Goal: Communication & Community: Answer question/provide support

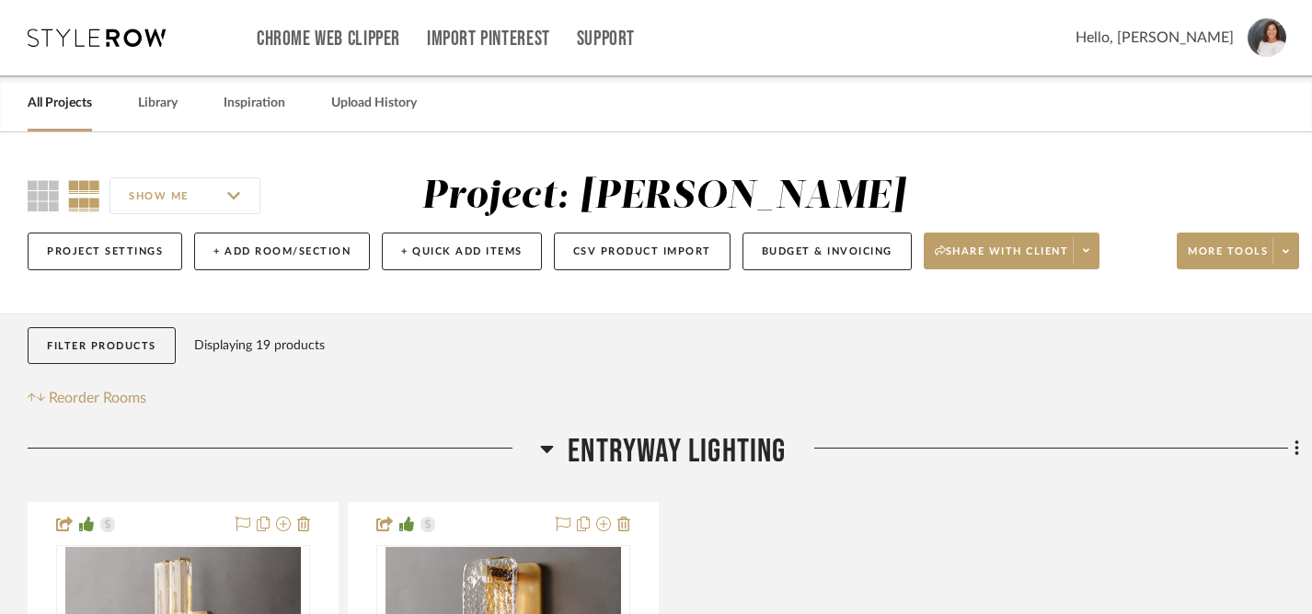
click at [56, 100] on link "All Projects" at bounding box center [60, 103] width 64 height 25
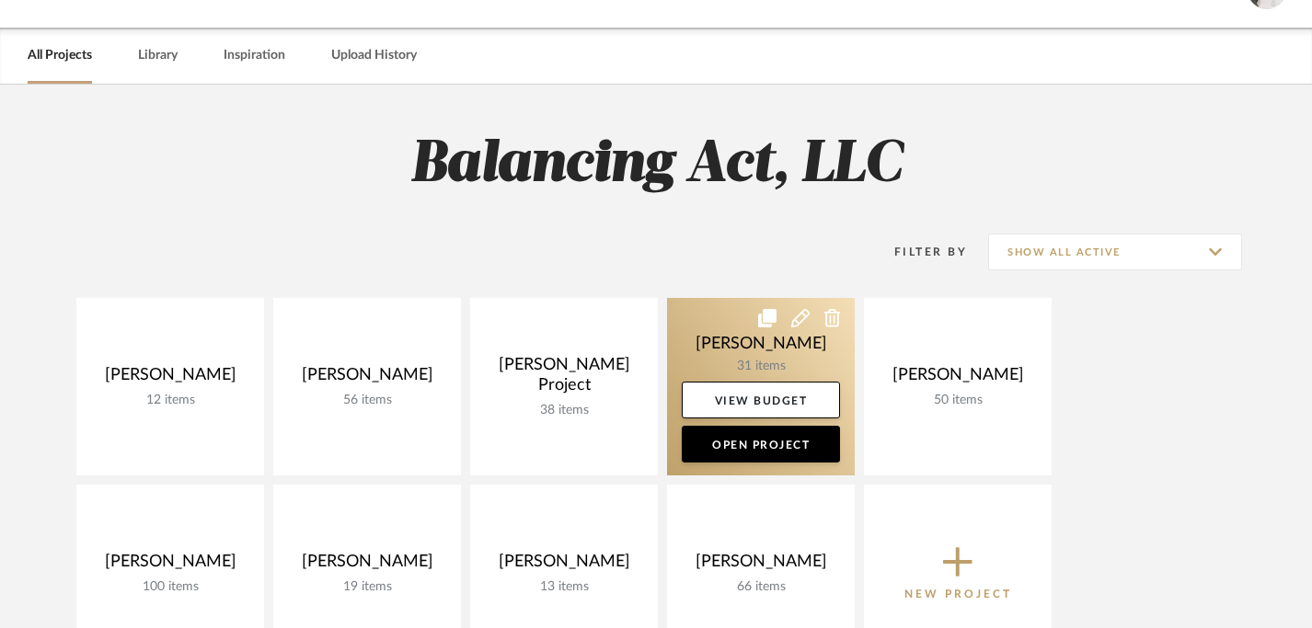
scroll to position [145, 0]
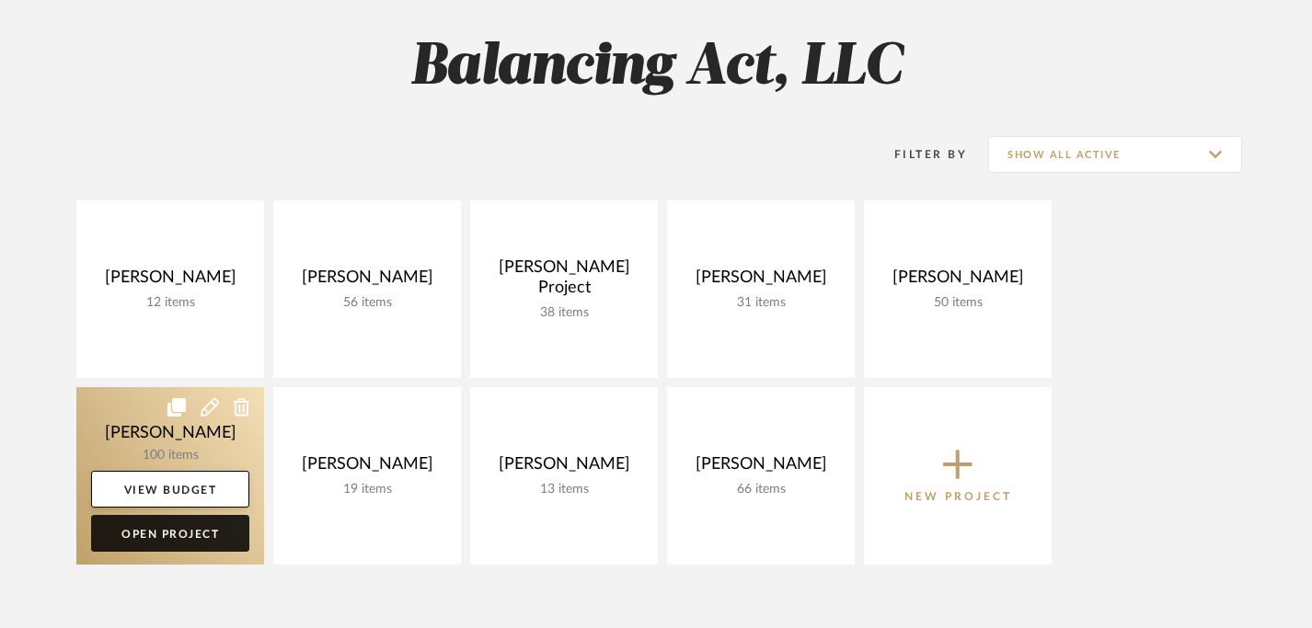
click at [185, 535] on link "Open Project" at bounding box center [170, 533] width 158 height 37
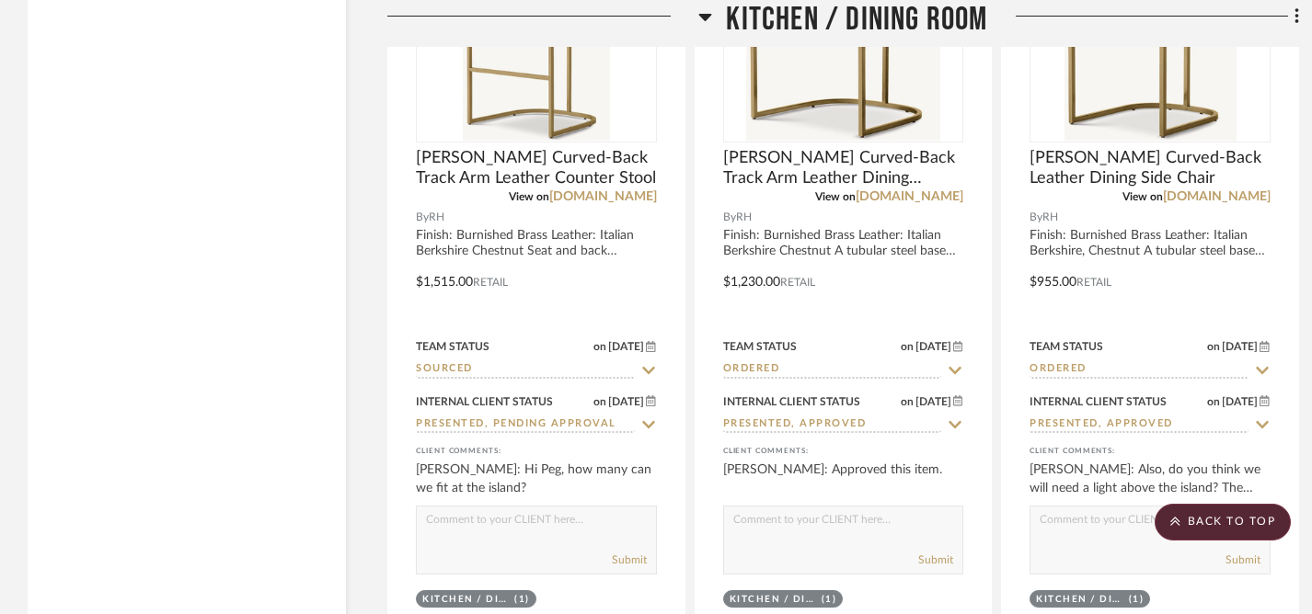
scroll to position [9705, 0]
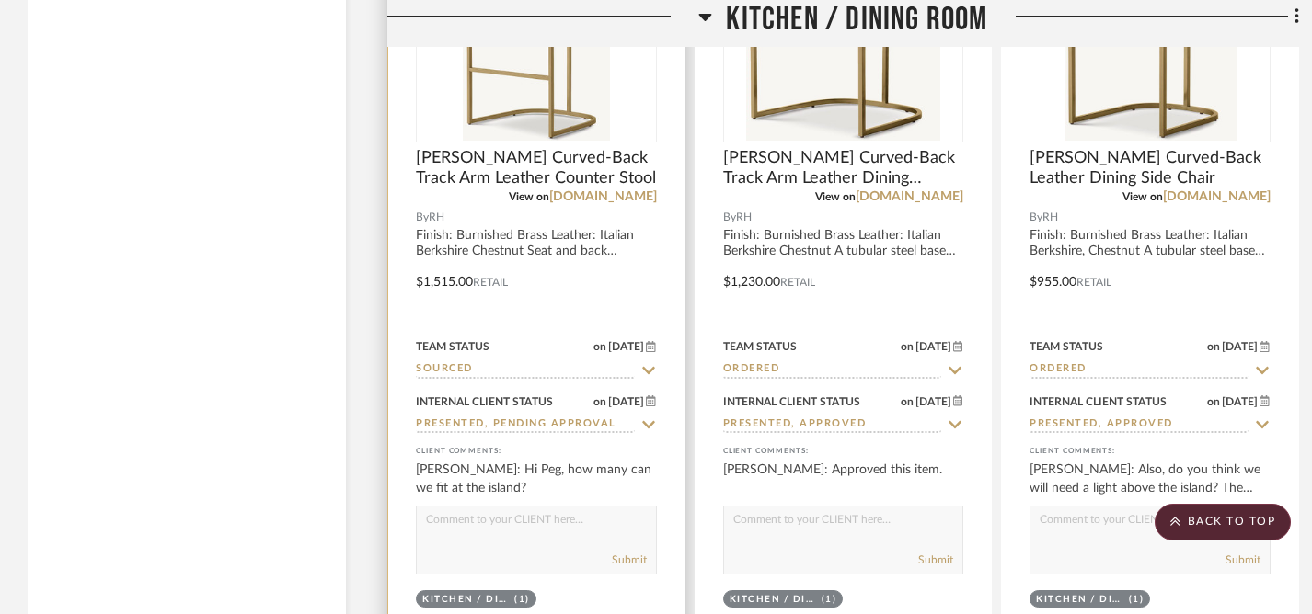
click at [524, 528] on textarea at bounding box center [536, 524] width 239 height 35
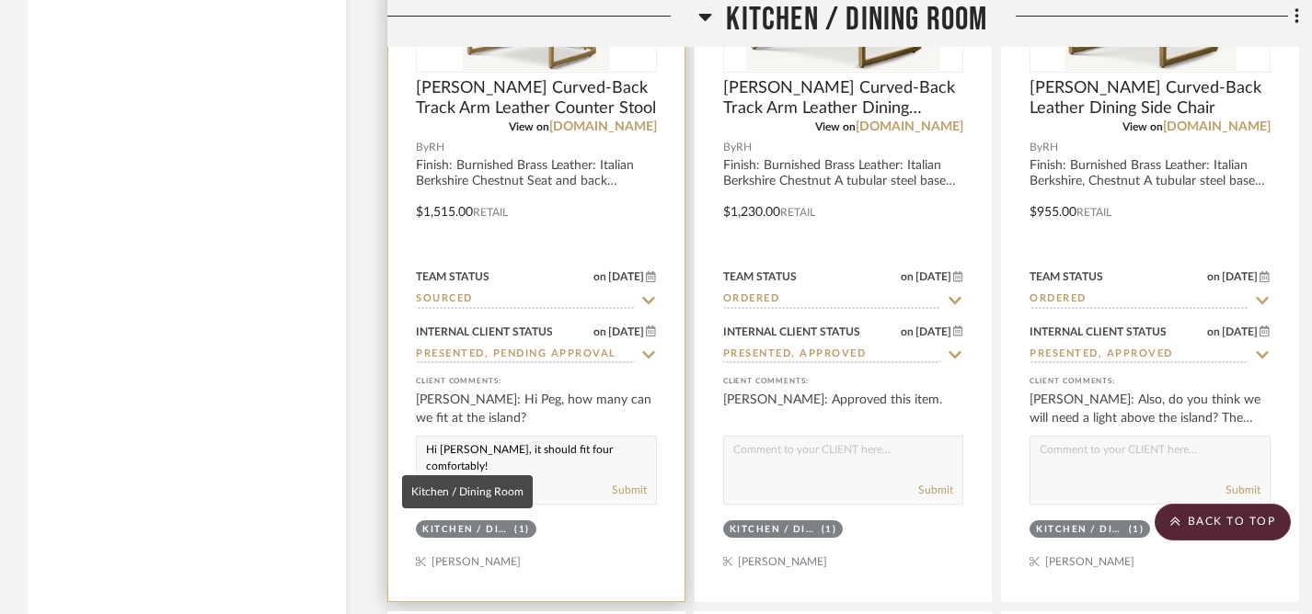
scroll to position [9790, 0]
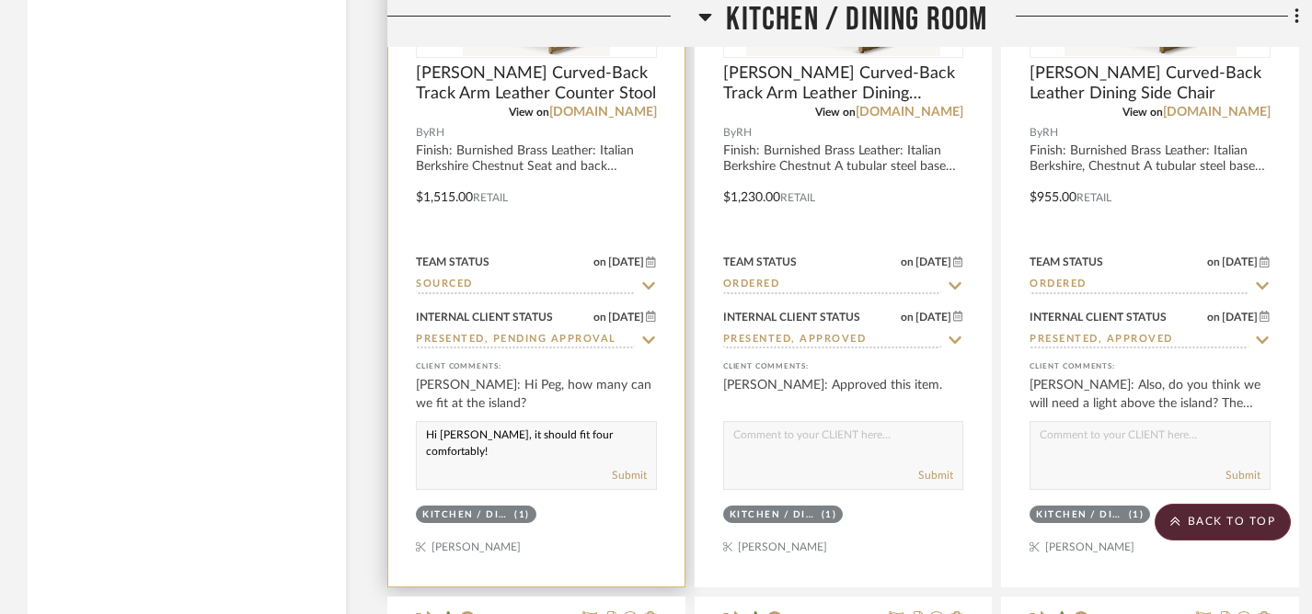
click at [426, 430] on textarea "Hi [PERSON_NAME], it should fit four comfortably!" at bounding box center [536, 439] width 239 height 35
drag, startPoint x: 426, startPoint y: 430, endPoint x: 616, endPoint y: 430, distance: 190.4
click at [616, 430] on textarea "Hi [PERSON_NAME], it should fit four comfortably!" at bounding box center [536, 439] width 239 height 35
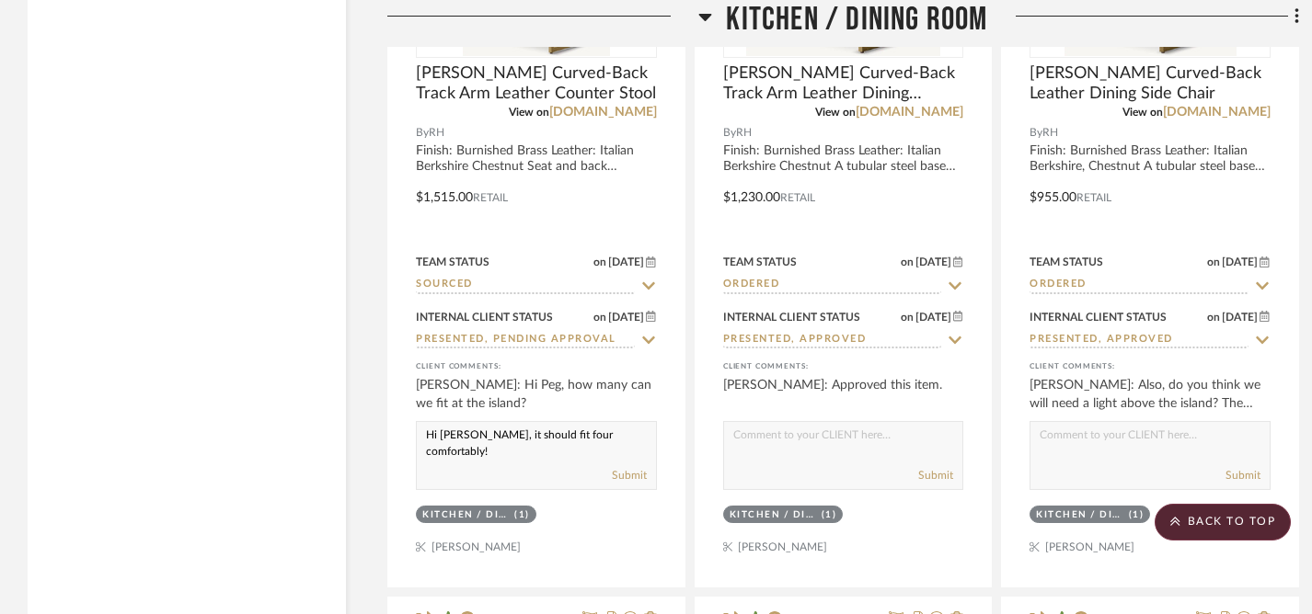
type textarea "Hi [PERSON_NAME], it should fit four comfortably!"
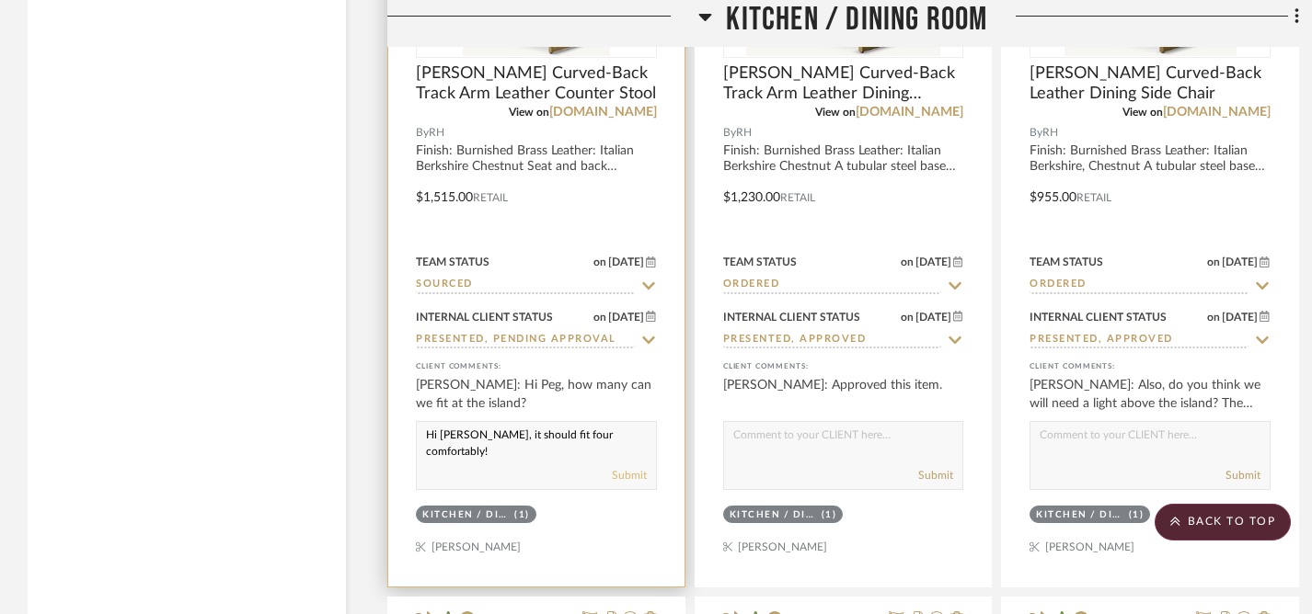
click at [635, 467] on button "Submit" at bounding box center [629, 475] width 35 height 17
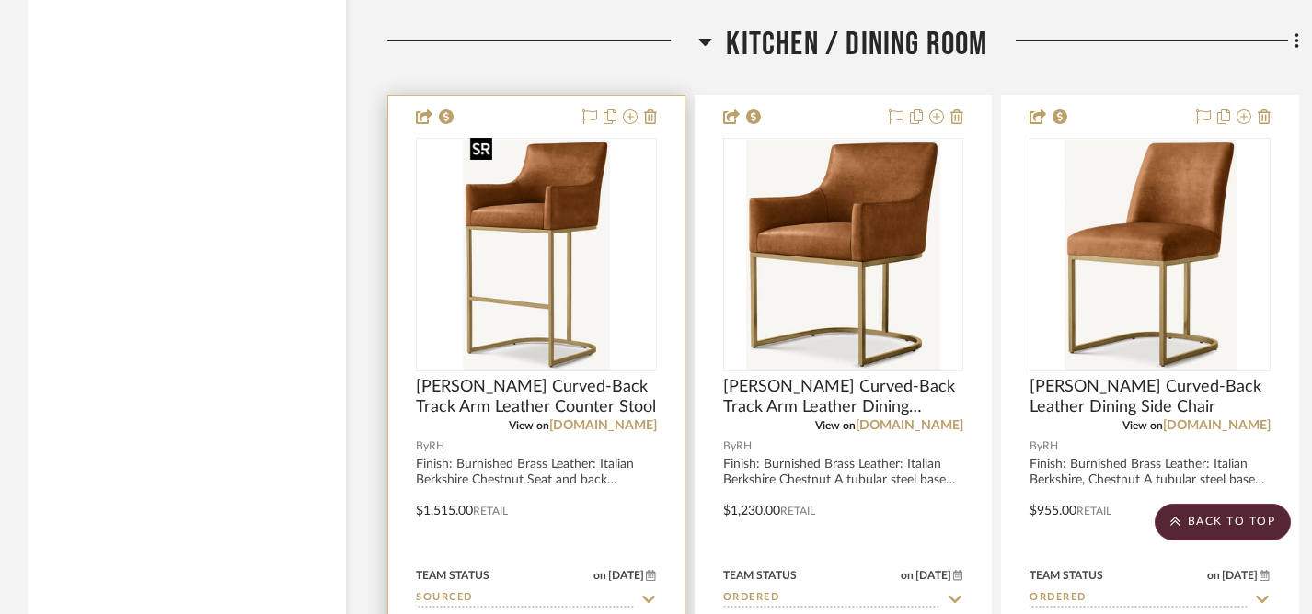
scroll to position [9511, 0]
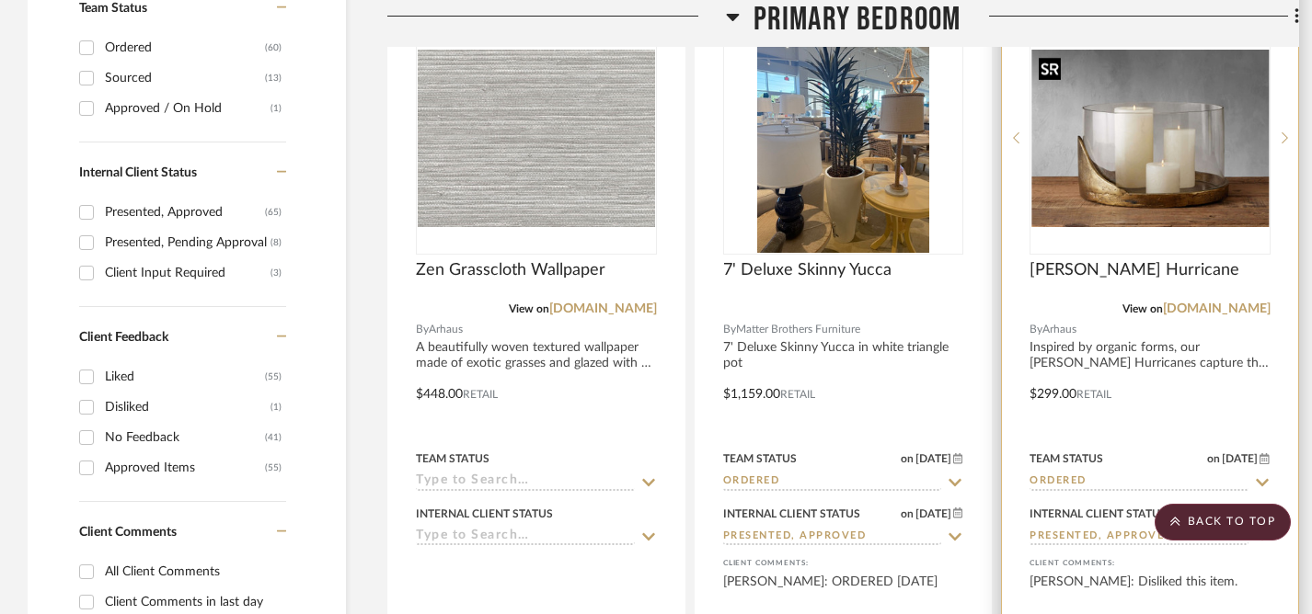
scroll to position [1074, 0]
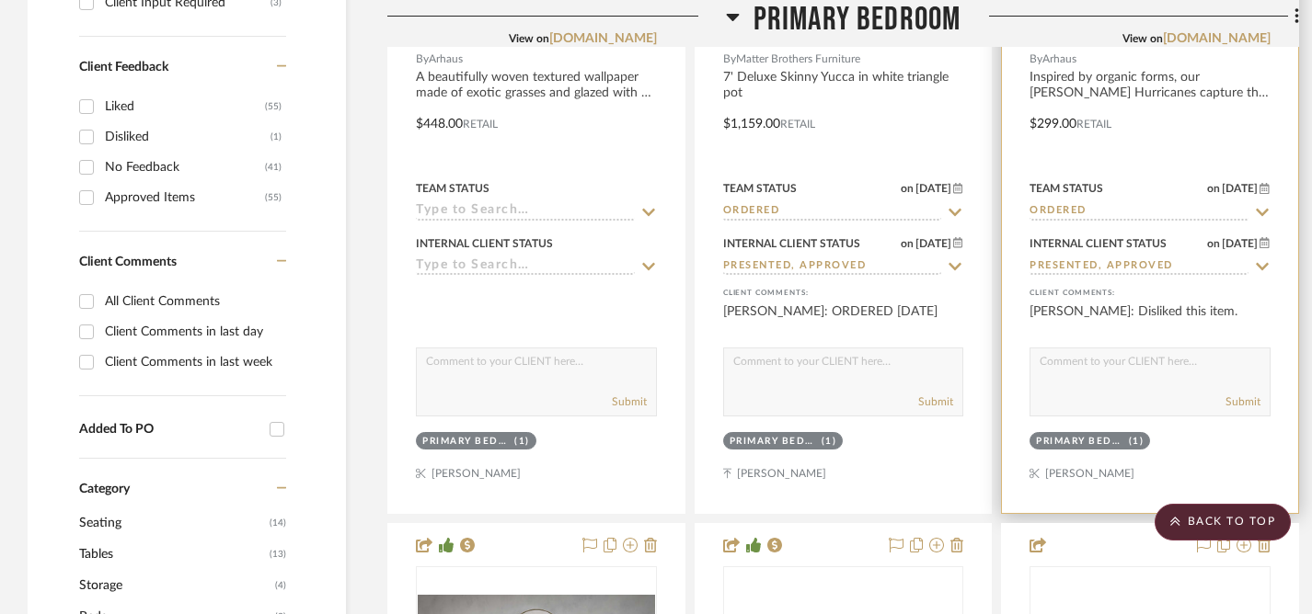
click at [1080, 372] on textarea at bounding box center [1149, 366] width 239 height 35
click at [1078, 365] on textarea "Hi Lisa, we had already ordered this for your bedroom, but I can certainly remo…" at bounding box center [1149, 366] width 239 height 35
click at [1214, 379] on textarea "Hi Lisa, you had previously approved this item, so we had already ordered this …" at bounding box center [1149, 366] width 239 height 35
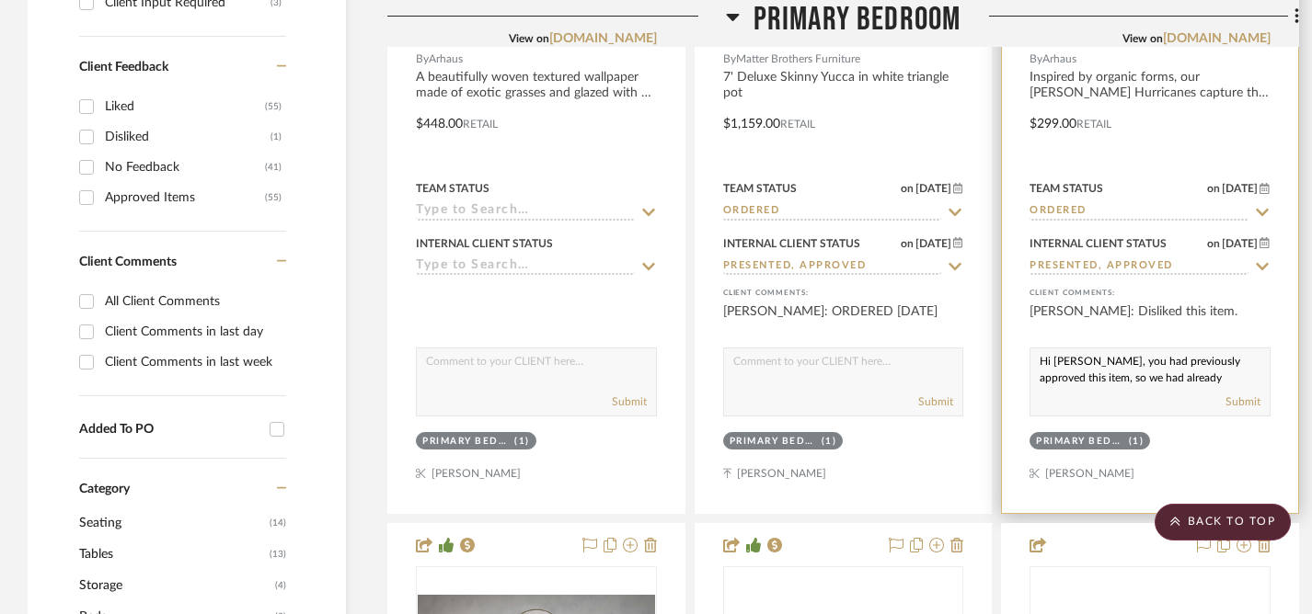
click at [1040, 364] on textarea "Hi Lisa, you had previously approved this item, so we had already ordered it fo…" at bounding box center [1149, 366] width 239 height 35
drag, startPoint x: 1040, startPoint y: 364, endPoint x: 1113, endPoint y: 386, distance: 75.9
click at [1113, 386] on div "Hi Lisa, you had previously approved this item, so we had already ordered it fo…" at bounding box center [1149, 382] width 241 height 69
paste textarea "approved this item earlier so it’s already been ordered for your bedroom. No wo…"
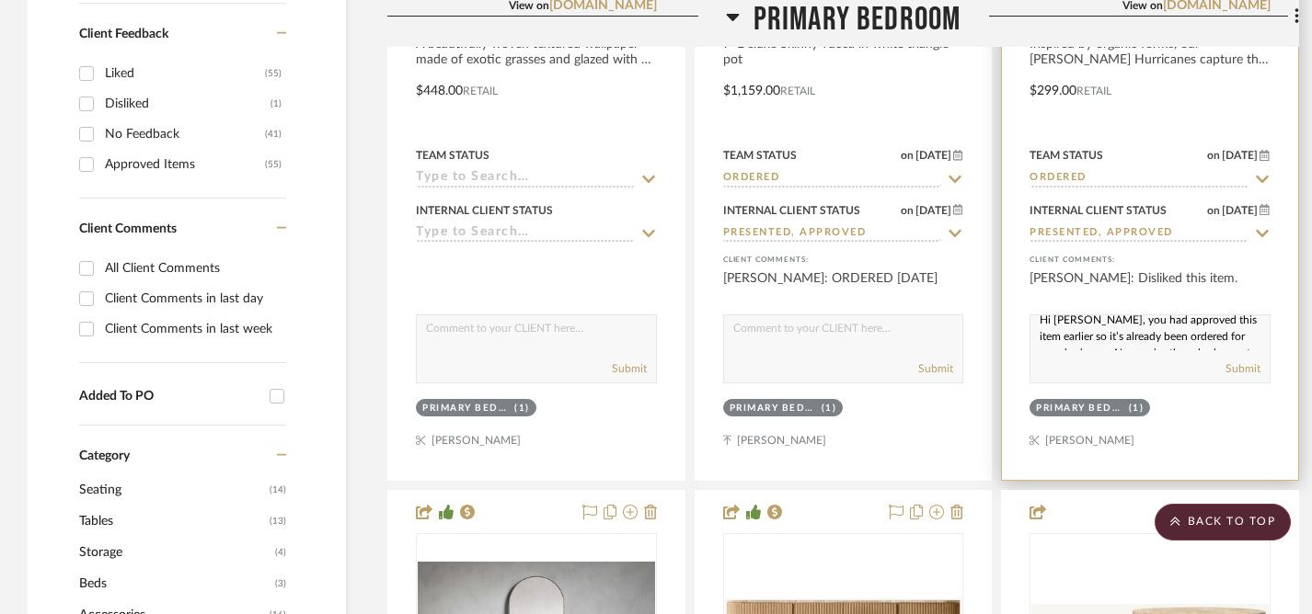
scroll to position [21, 0]
click at [1039, 347] on textarea "Hi Lisa, you had approved this item earlier so it’s already been ordered for yo…" at bounding box center [1149, 333] width 239 height 35
type textarea "Hi Lisa, you had approved this item earlier so it’s already been ordered for yo…"
click at [1248, 368] on button "Submit" at bounding box center [1242, 369] width 35 height 17
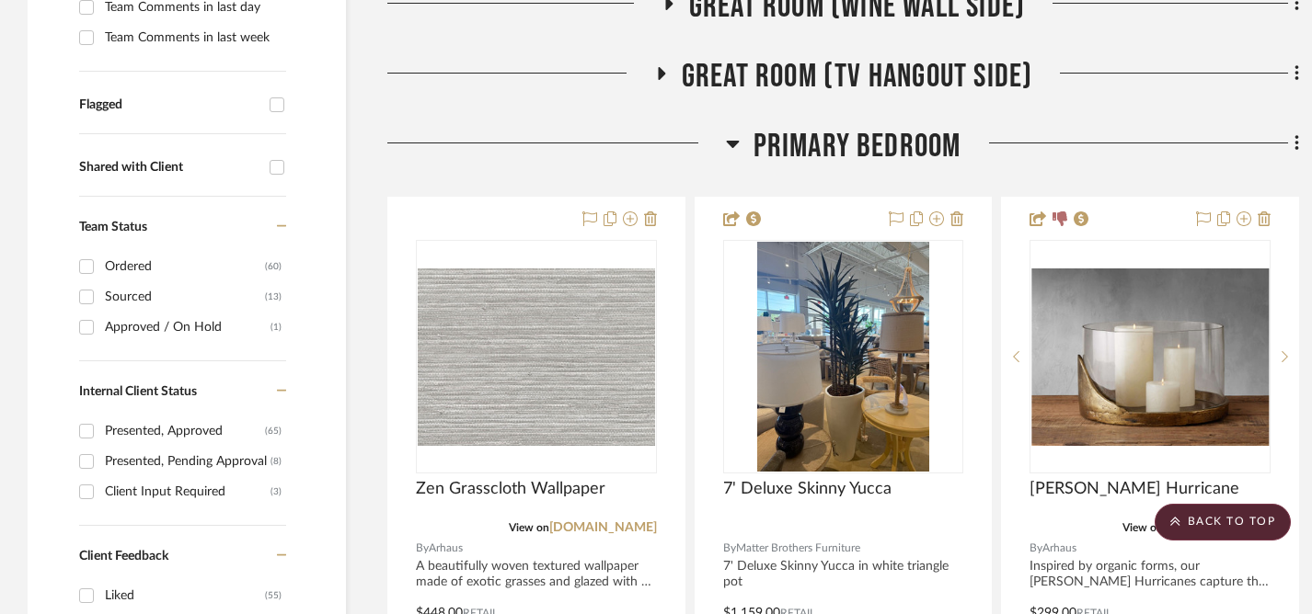
scroll to position [603, 0]
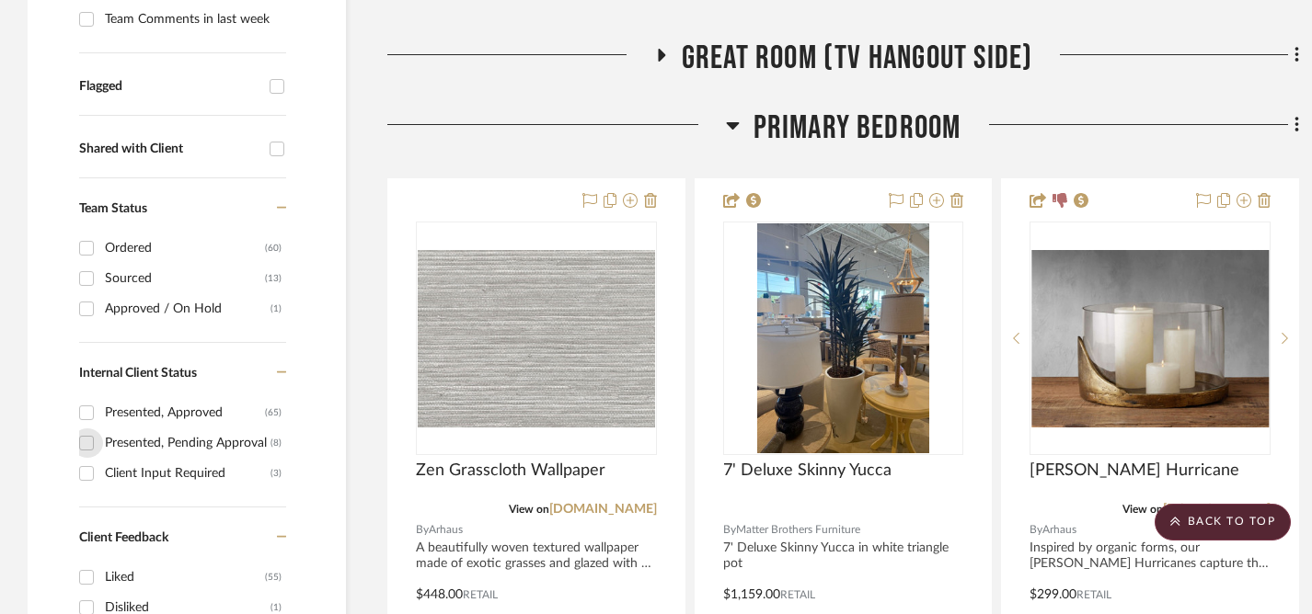
click at [88, 444] on input "Presented, Pending Approval (8)" at bounding box center [86, 443] width 29 height 29
checkbox input "true"
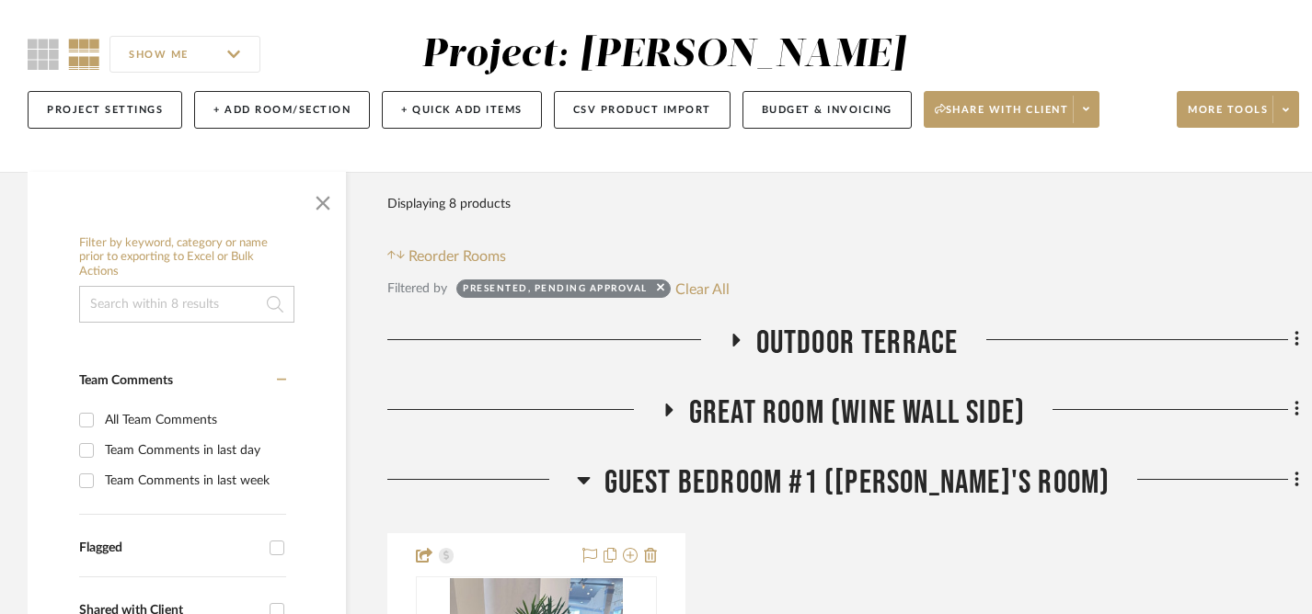
scroll to position [129, 0]
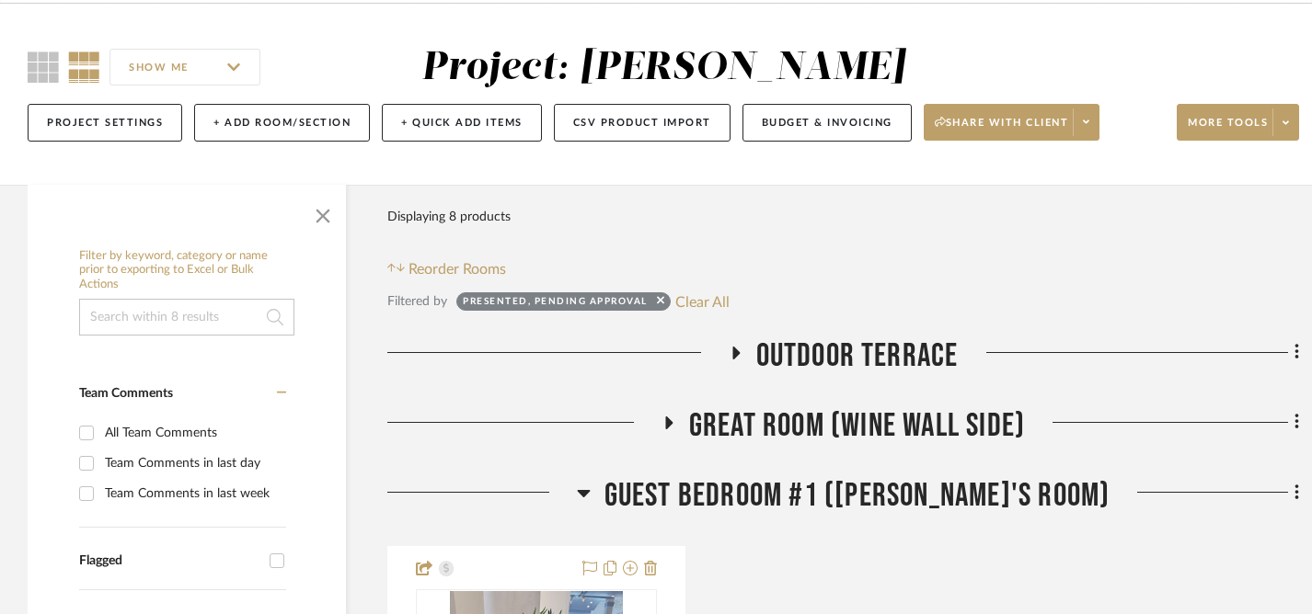
click at [729, 350] on icon at bounding box center [735, 353] width 22 height 14
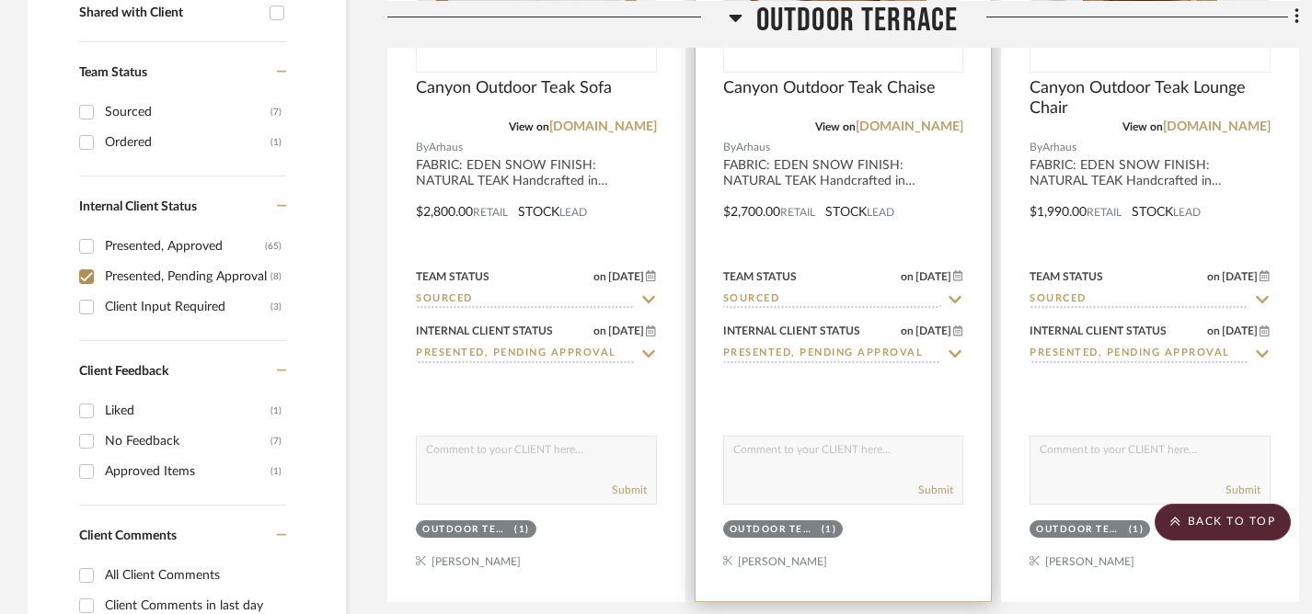
scroll to position [342, 0]
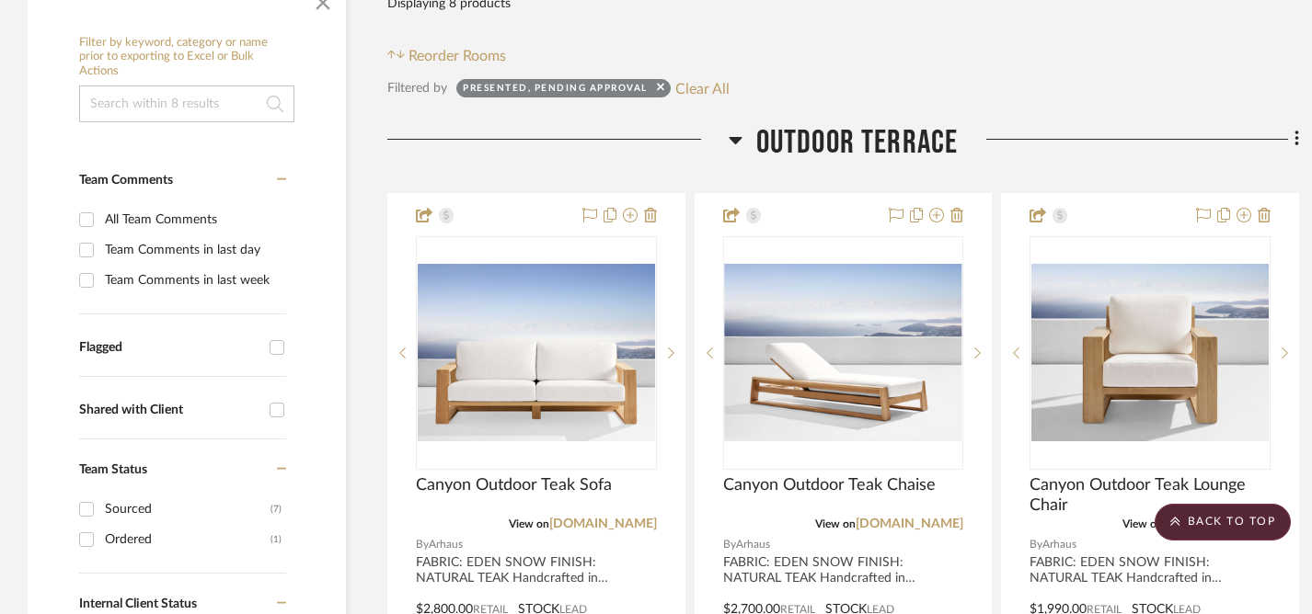
click at [732, 141] on icon at bounding box center [735, 140] width 13 height 7
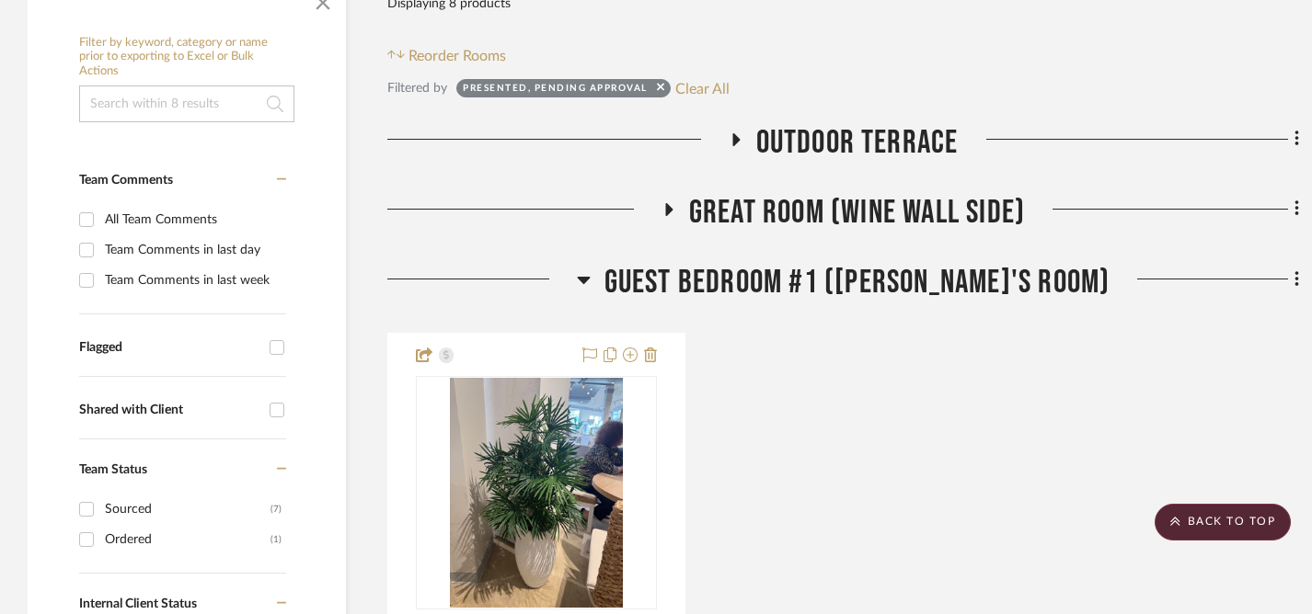
click at [668, 210] on icon at bounding box center [668, 209] width 7 height 13
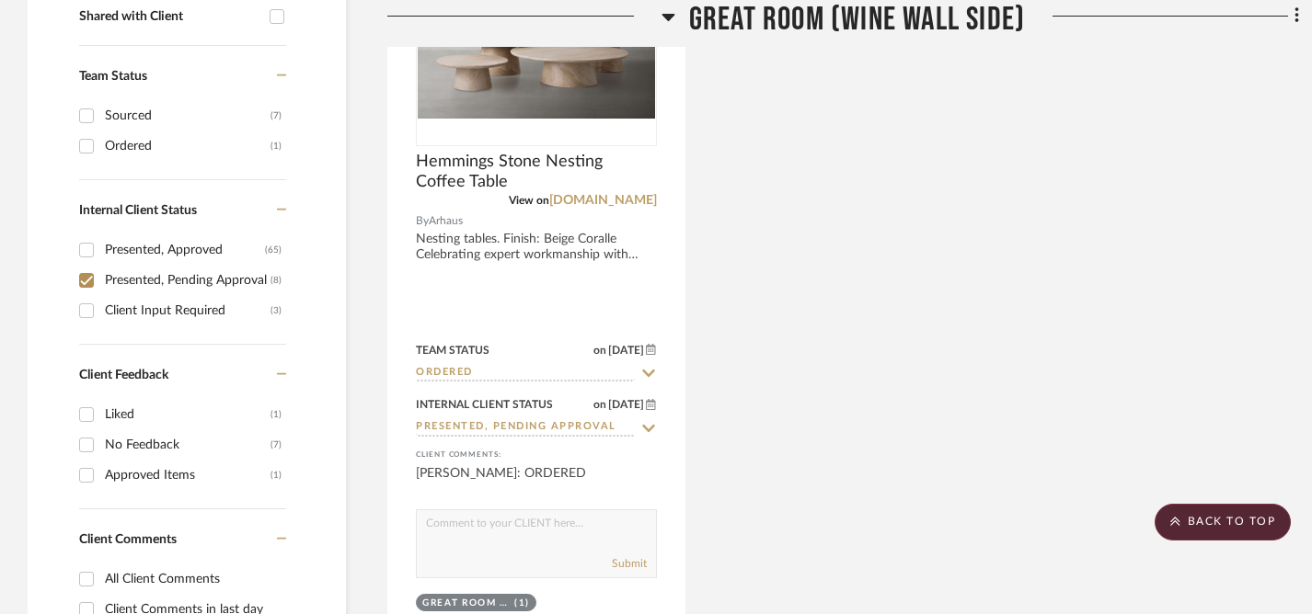
scroll to position [748, 0]
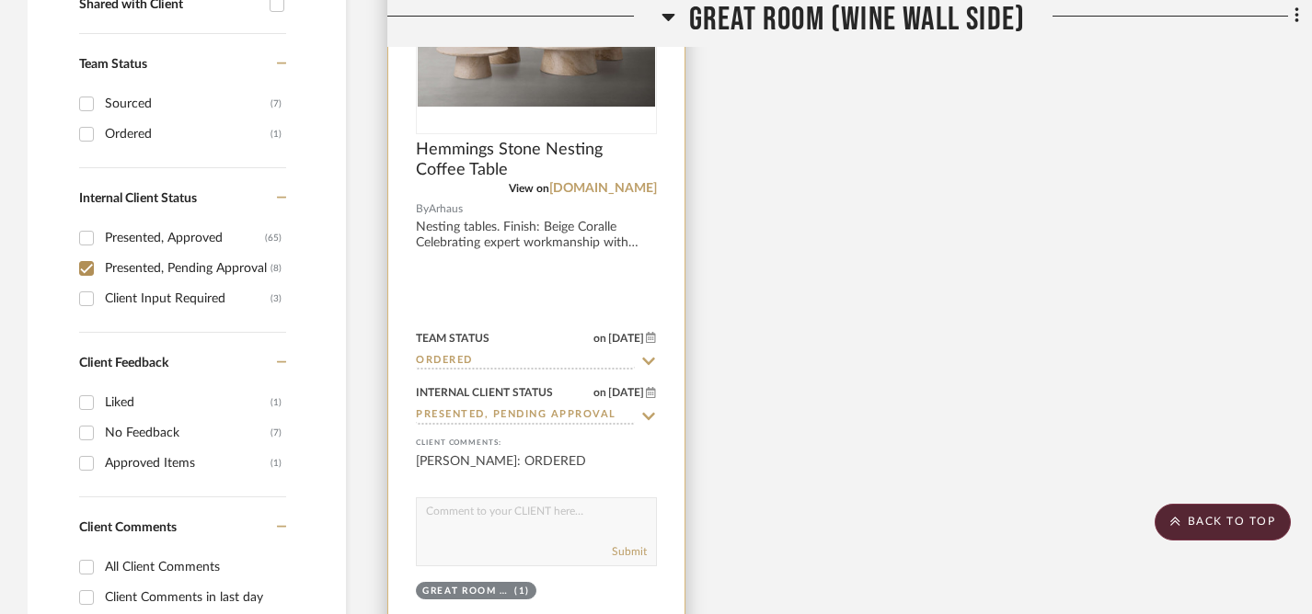
click at [648, 416] on icon at bounding box center [648, 416] width 17 height 15
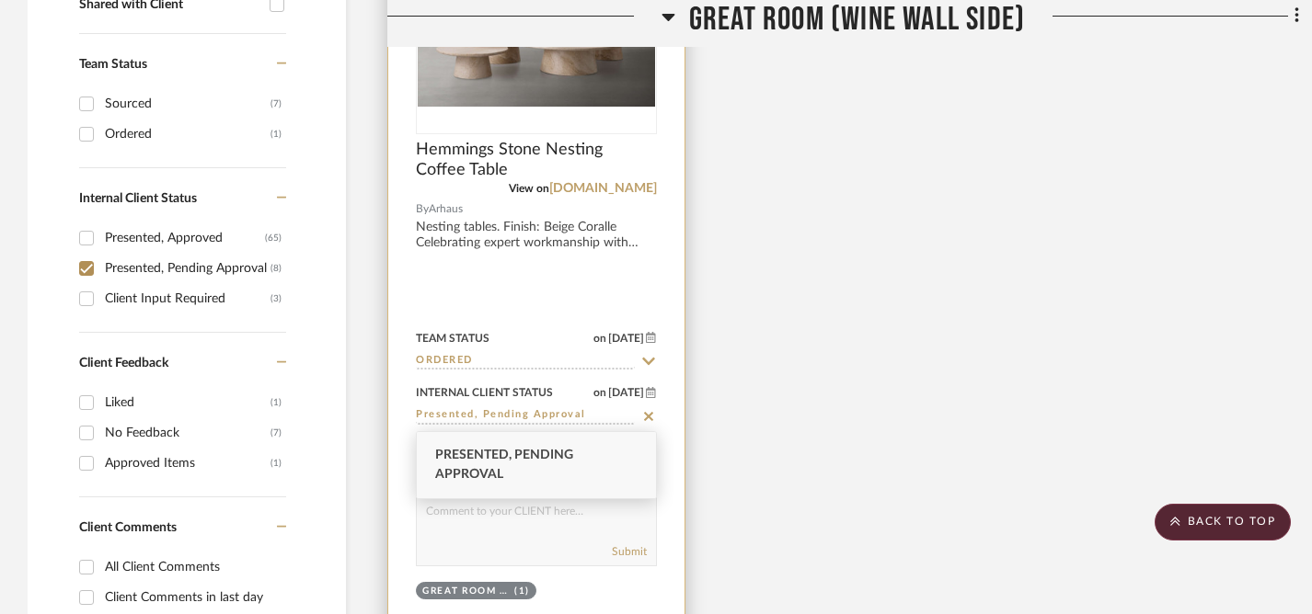
click at [648, 417] on icon at bounding box center [648, 416] width 9 height 9
type input "[DATE]"
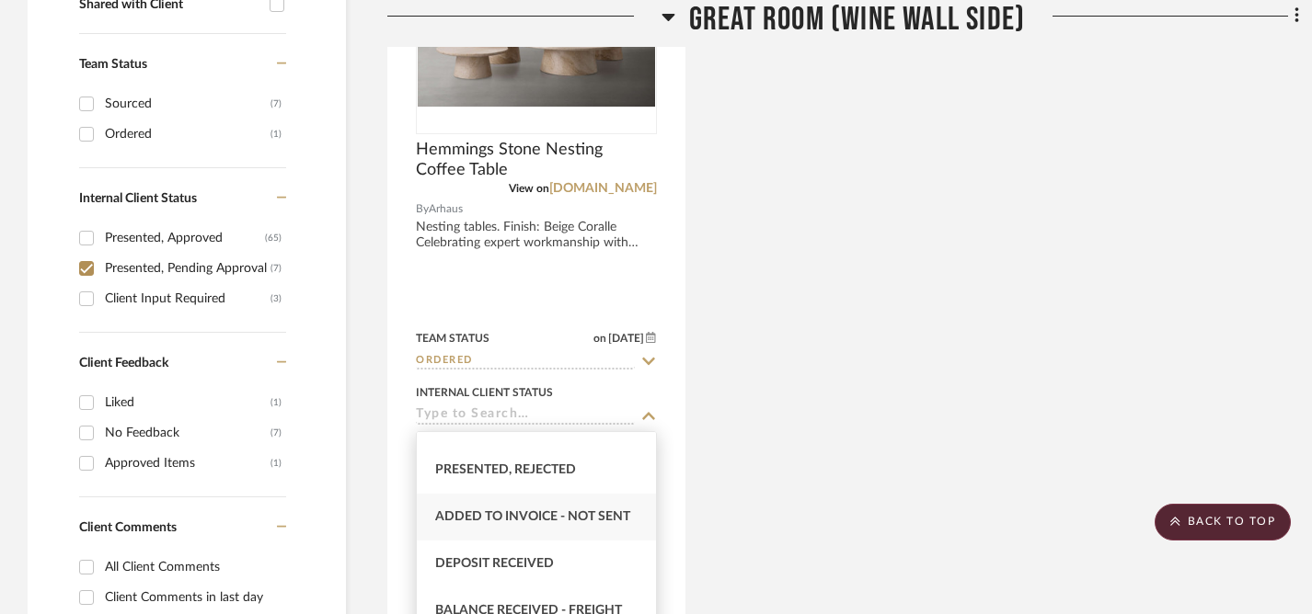
scroll to position [253, 0]
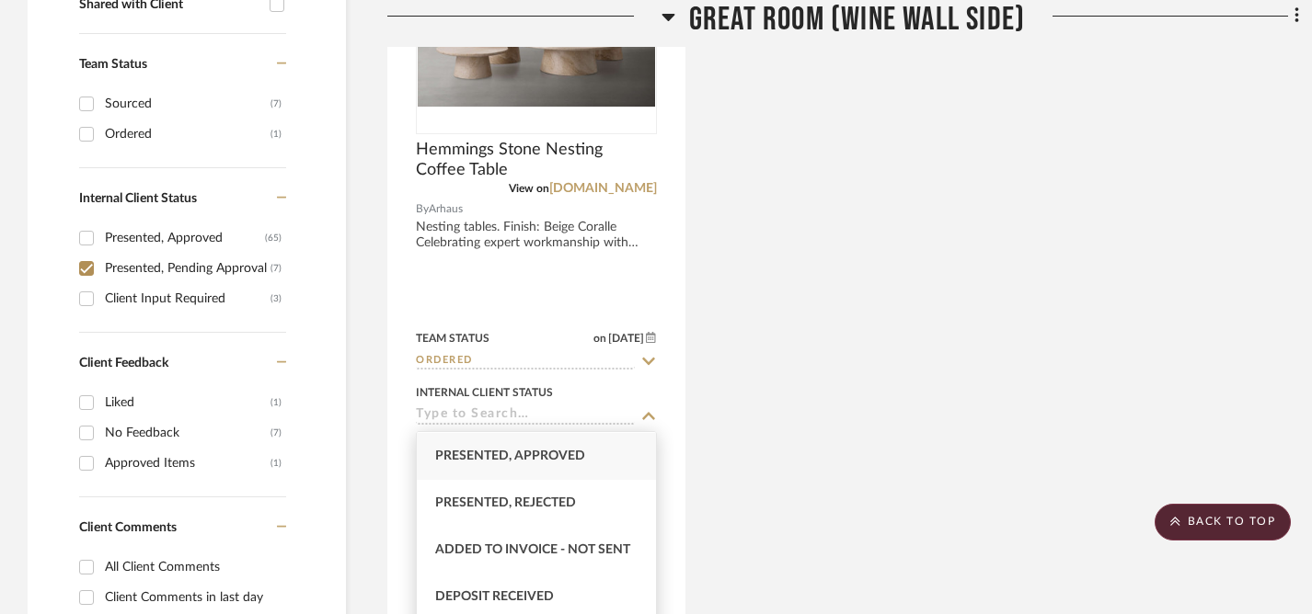
click at [529, 458] on span "Presented, Approved" at bounding box center [510, 456] width 150 height 13
type input "Presented, Approved"
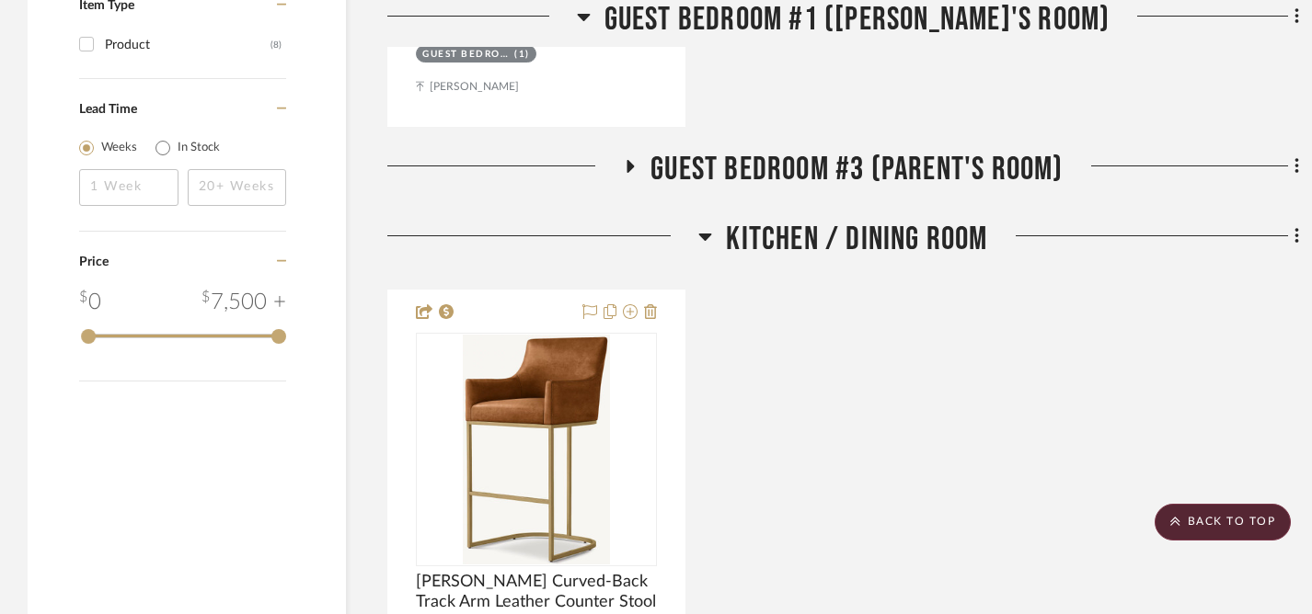
scroll to position [1859, 0]
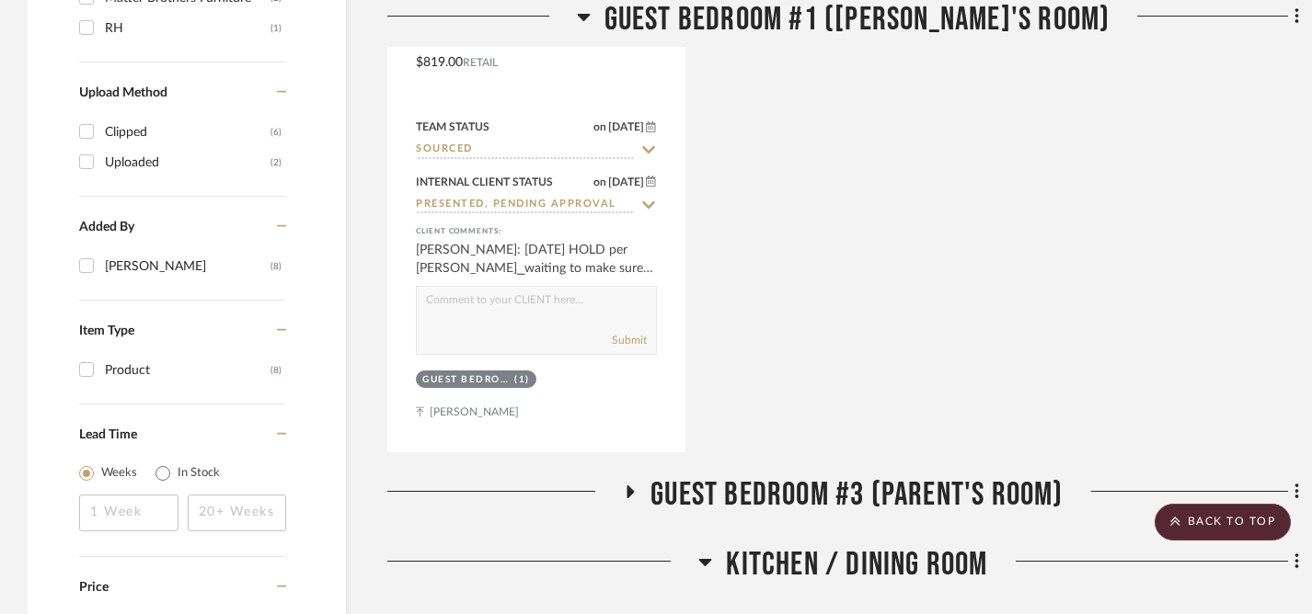
click at [627, 493] on icon at bounding box center [630, 492] width 7 height 13
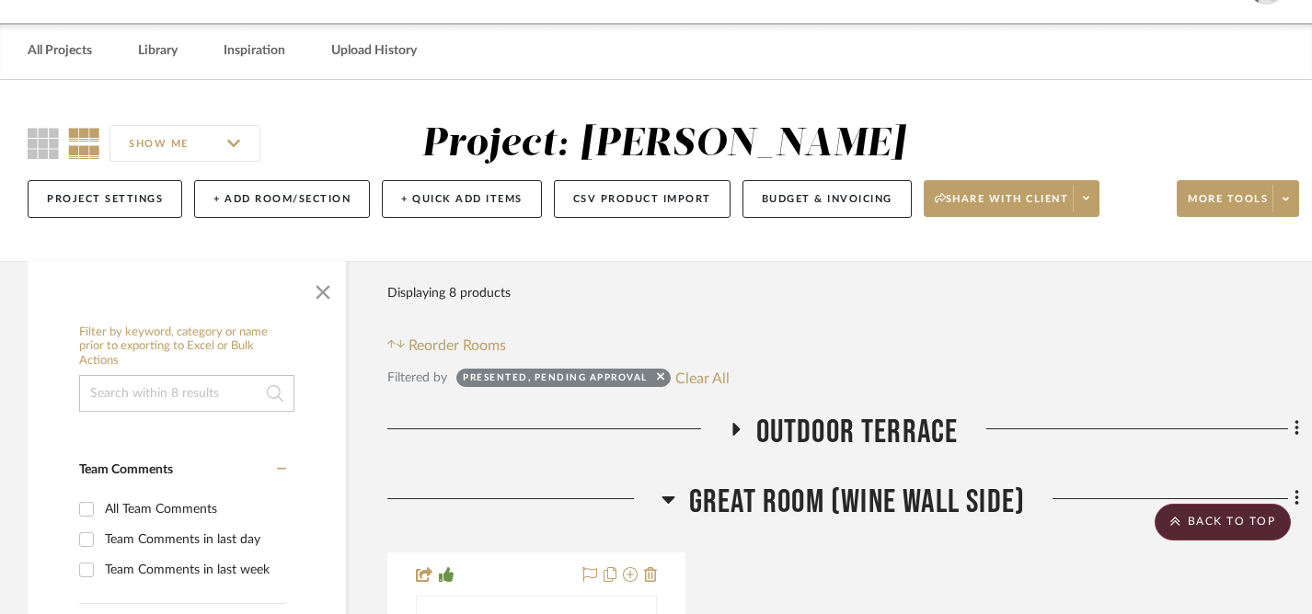
scroll to position [0, 0]
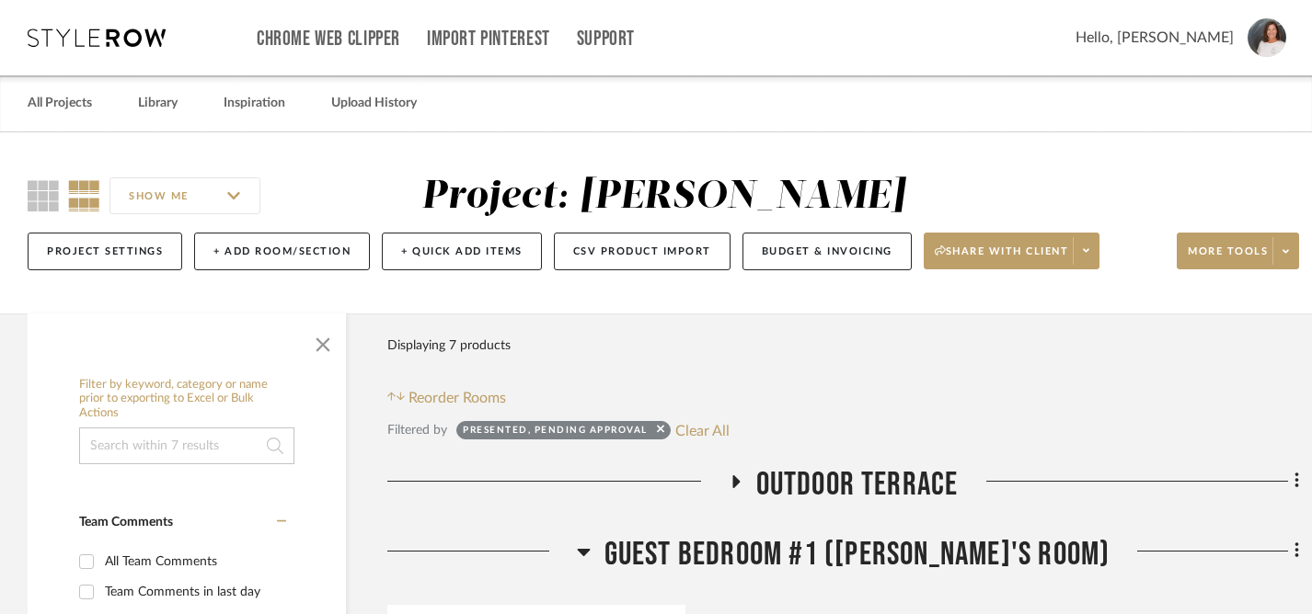
click at [737, 485] on icon at bounding box center [735, 482] width 22 height 14
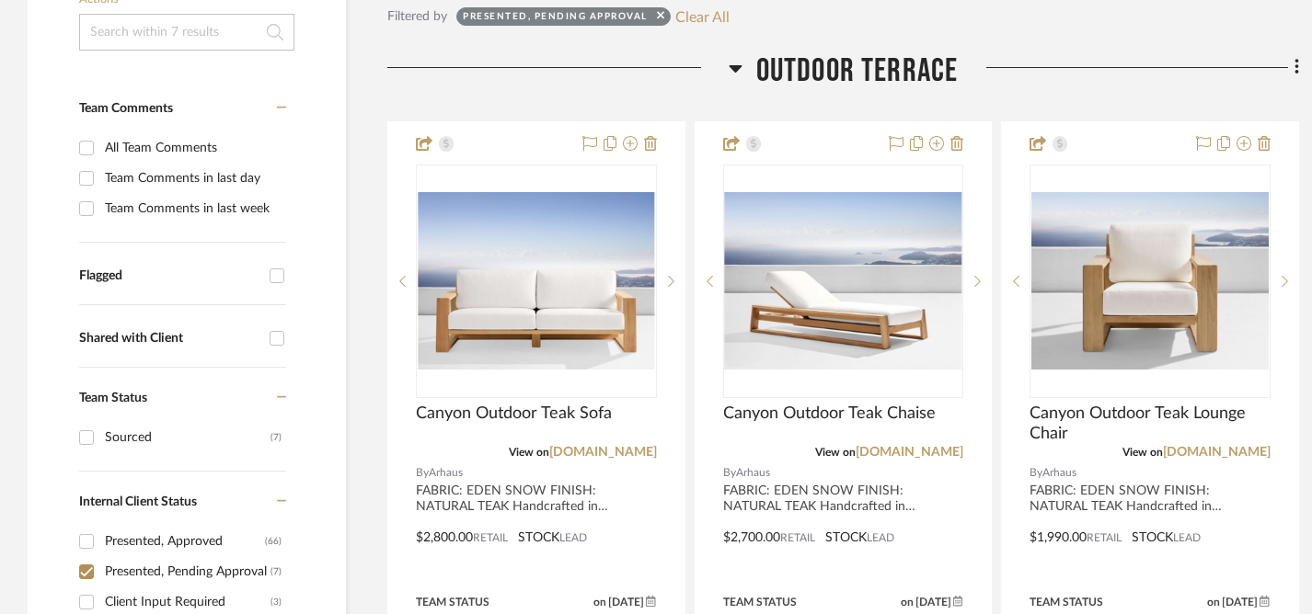
scroll to position [706, 0]
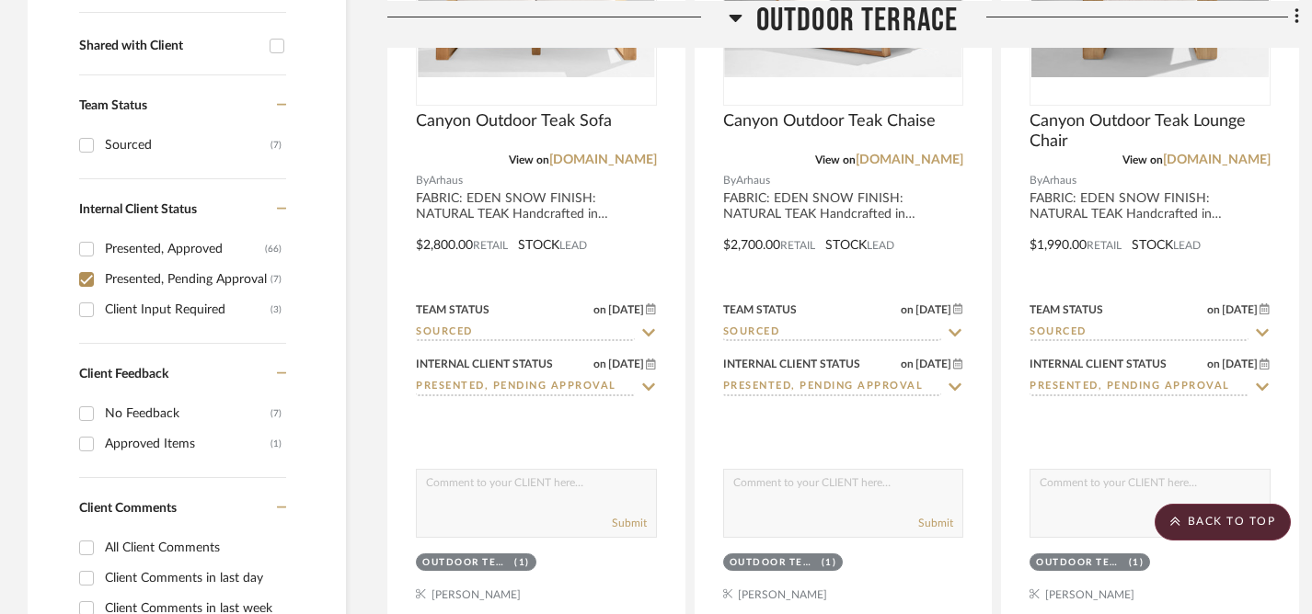
click at [88, 277] on input "Presented, Pending Approval (7)" at bounding box center [86, 279] width 29 height 29
checkbox input "false"
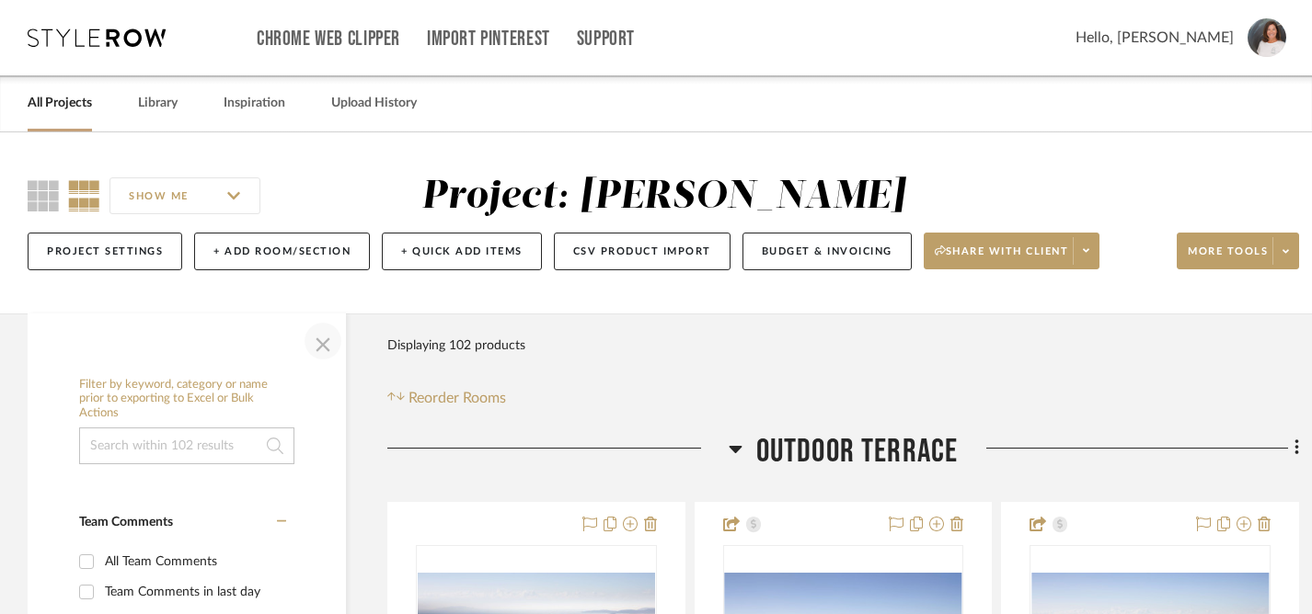
click at [326, 349] on span "button" at bounding box center [323, 341] width 44 height 44
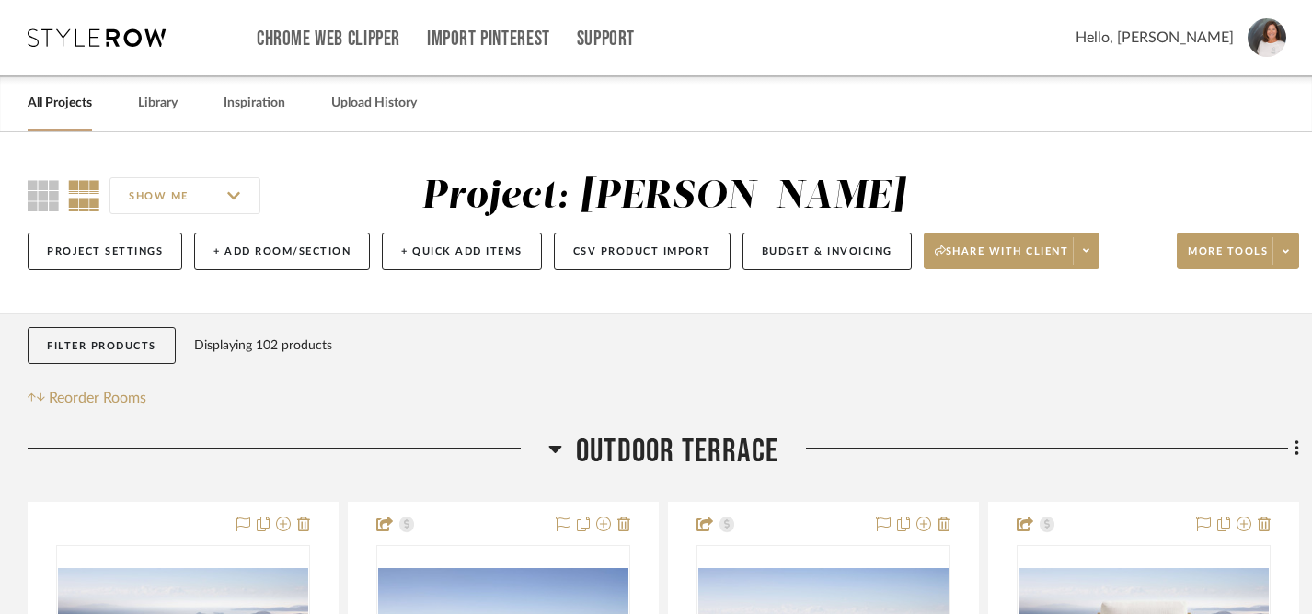
scroll to position [142, 0]
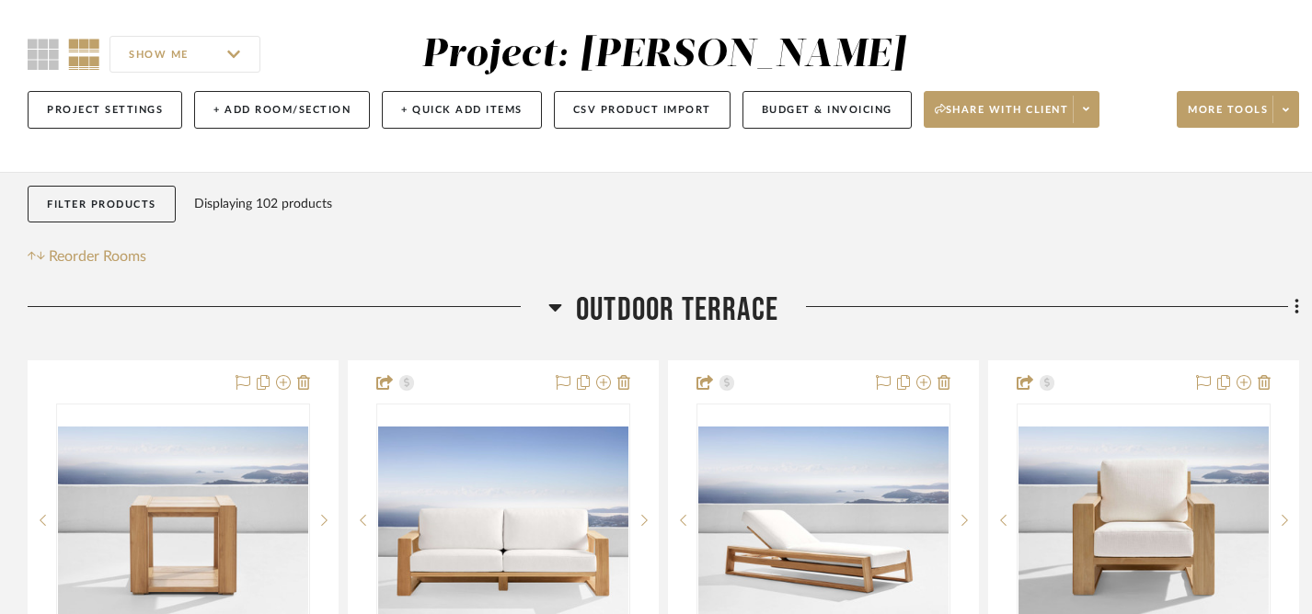
click at [557, 311] on icon at bounding box center [555, 307] width 14 height 22
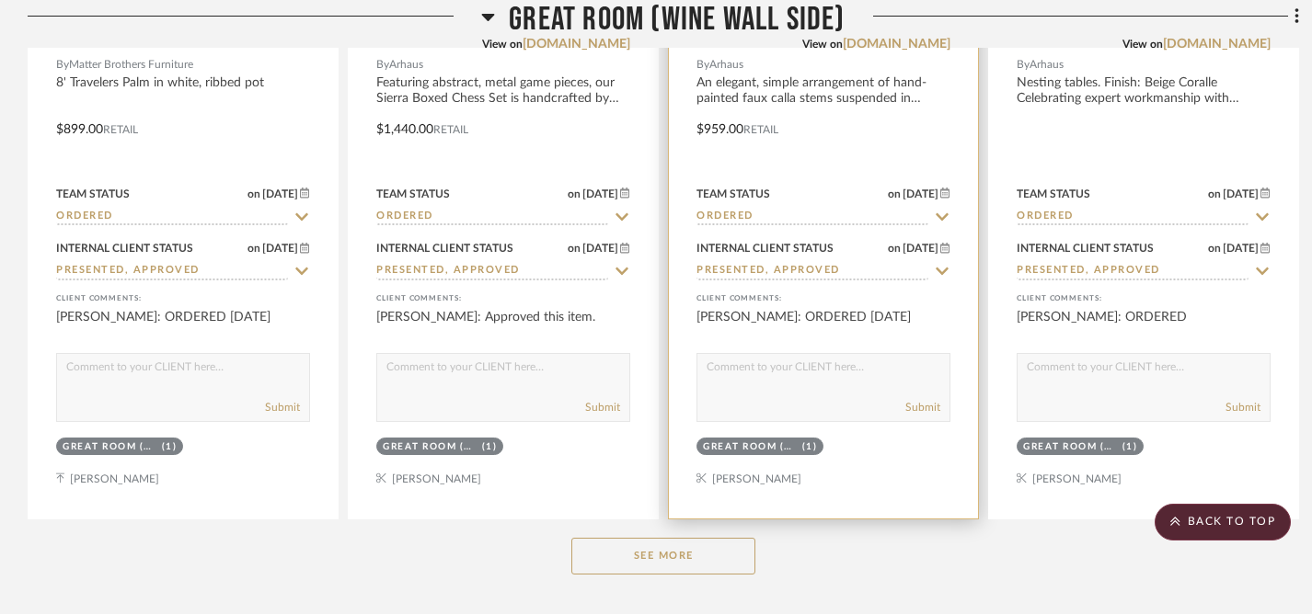
scroll to position [932, 0]
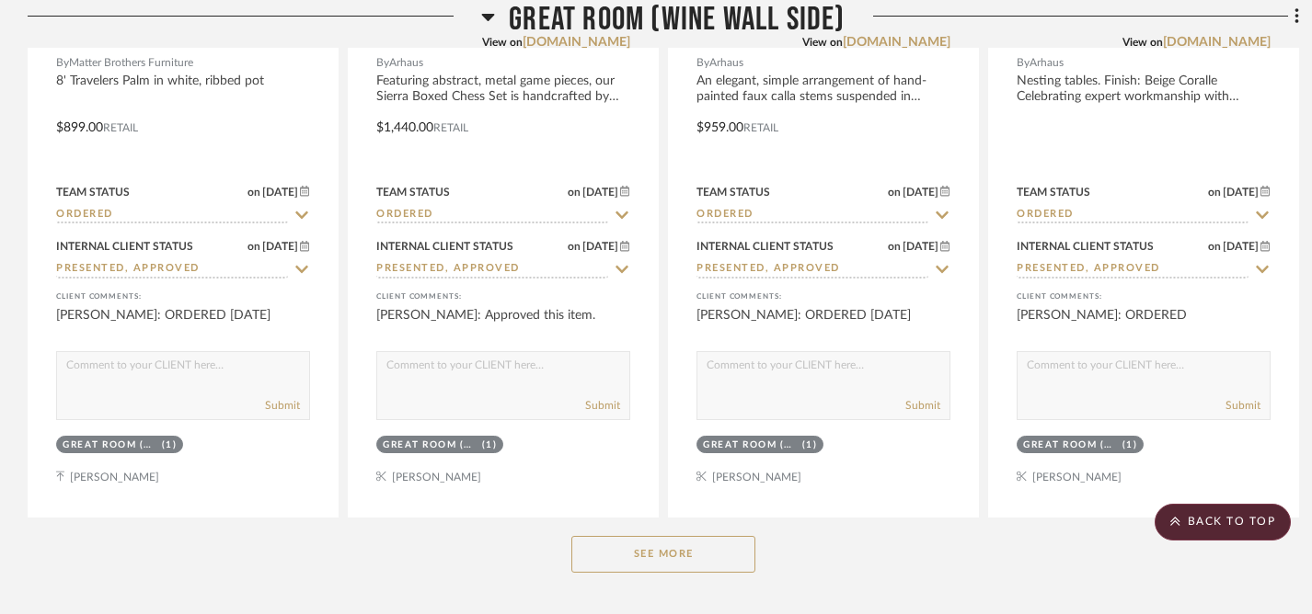
click at [671, 565] on button "See More" at bounding box center [663, 554] width 184 height 37
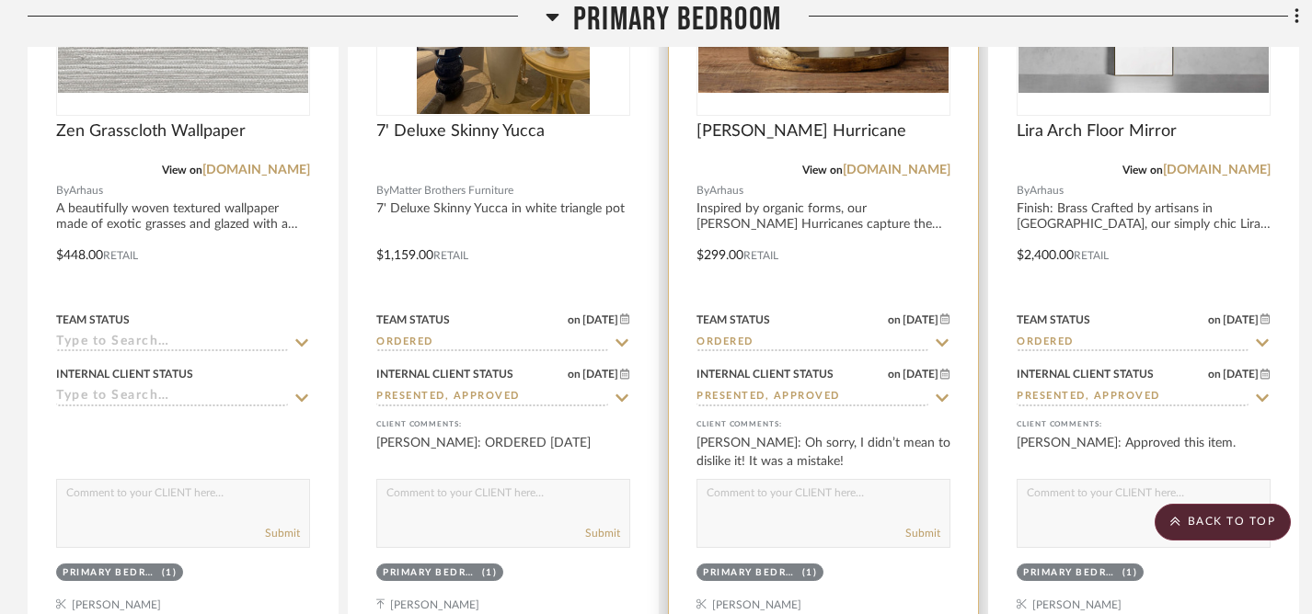
scroll to position [2782, 0]
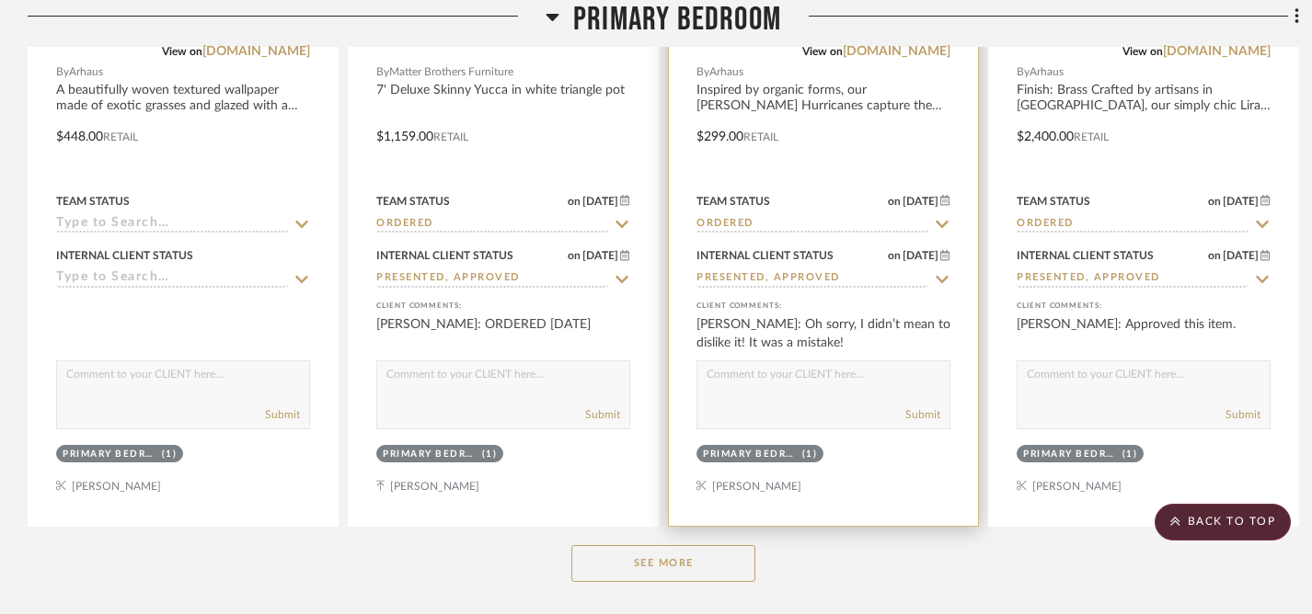
click at [795, 377] on textarea at bounding box center [823, 378] width 252 height 35
type textarea "Haha...okay, thanks! :)"
click at [924, 412] on button "Submit" at bounding box center [922, 415] width 35 height 17
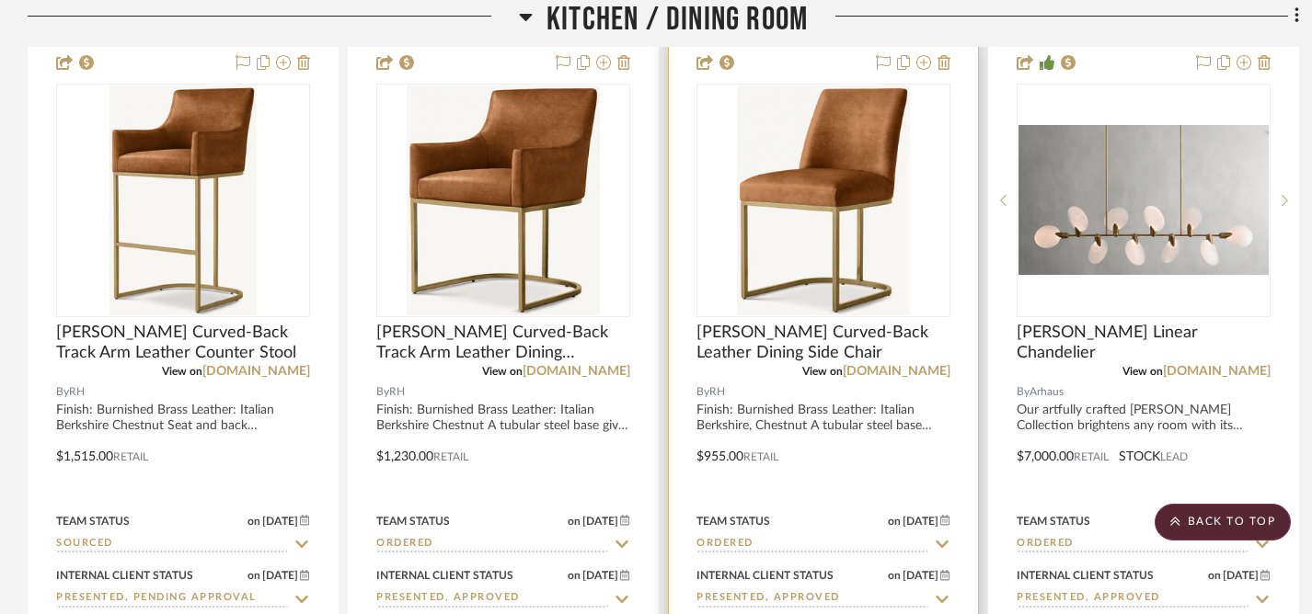
scroll to position [7257, 0]
